Goal: Transaction & Acquisition: Book appointment/travel/reservation

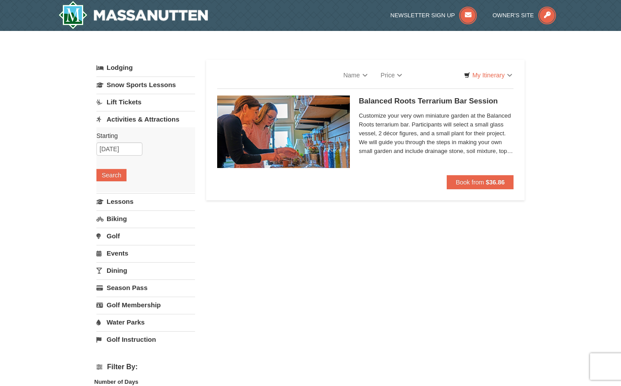
select select "10"
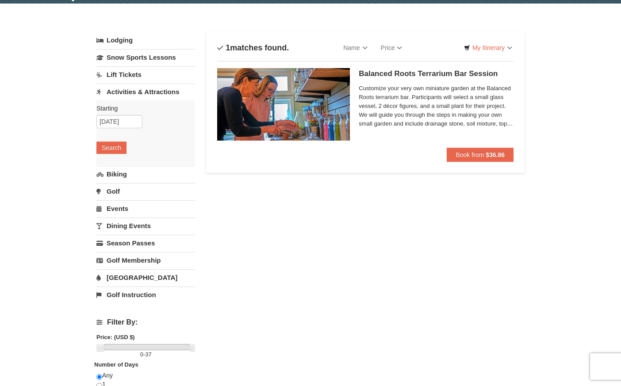
scroll to position [31, 0]
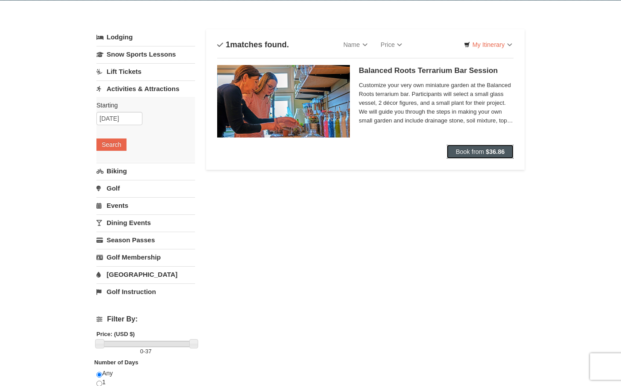
click at [491, 152] on strong "$36.86" at bounding box center [495, 151] width 19 height 7
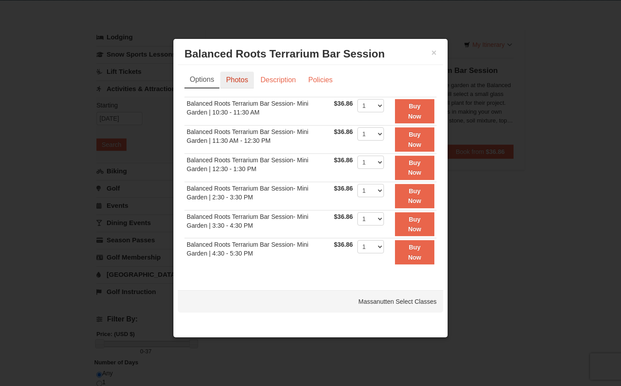
click at [244, 79] on link "Photos" at bounding box center [237, 80] width 34 height 17
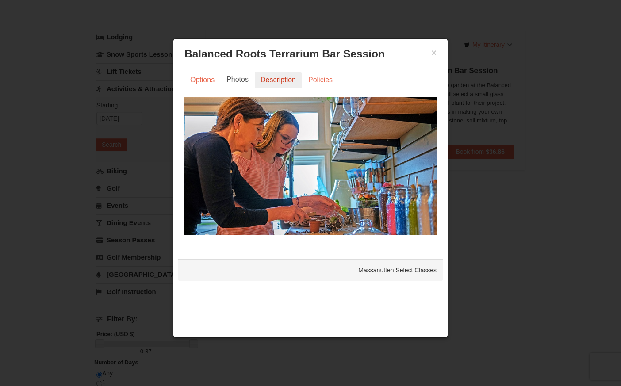
click at [264, 76] on link "Description" at bounding box center [278, 80] width 47 height 17
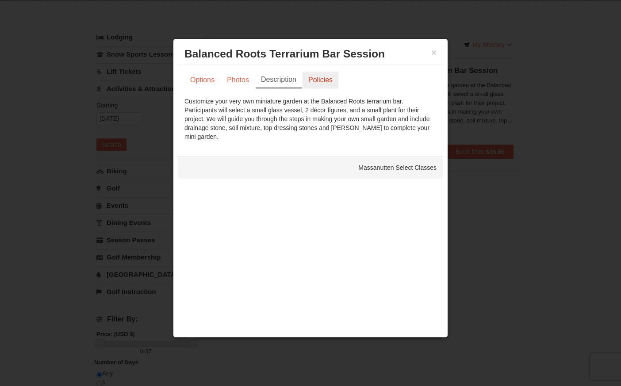
click at [323, 82] on link "Policies" at bounding box center [321, 80] width 36 height 17
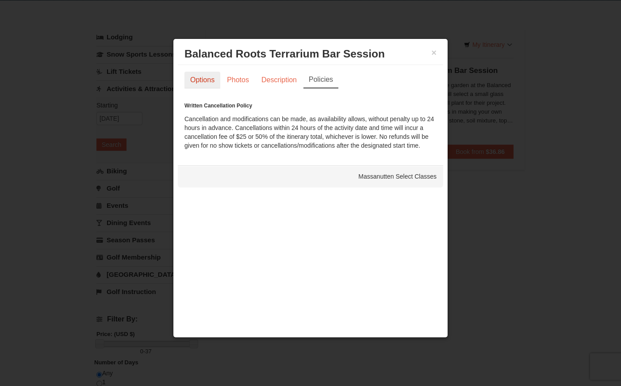
click at [194, 84] on link "Options" at bounding box center [202, 80] width 36 height 17
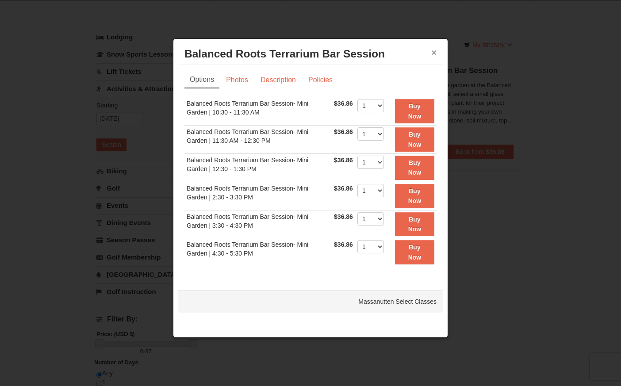
click at [431, 50] on button "×" at bounding box center [433, 52] width 5 height 9
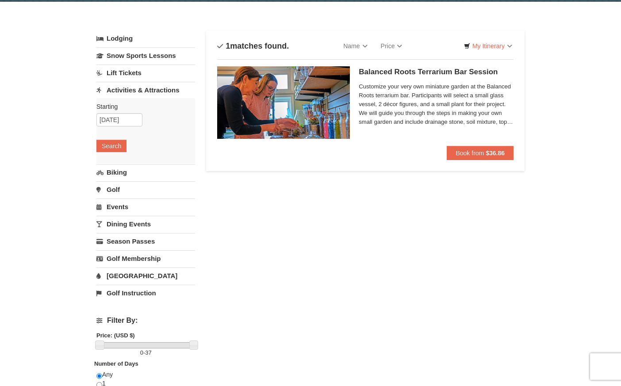
scroll to position [0, 0]
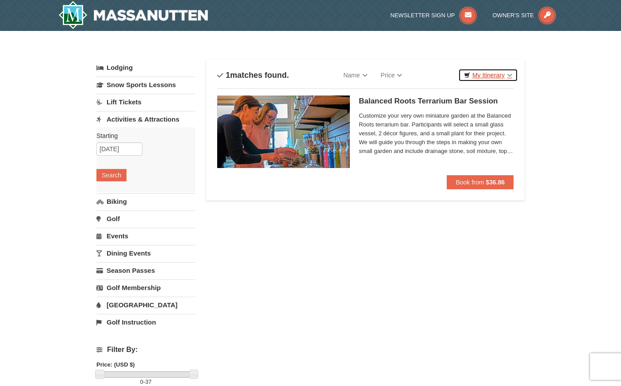
click at [486, 70] on link "My Itinerary" at bounding box center [488, 75] width 60 height 13
